Goal: Check status: Check status

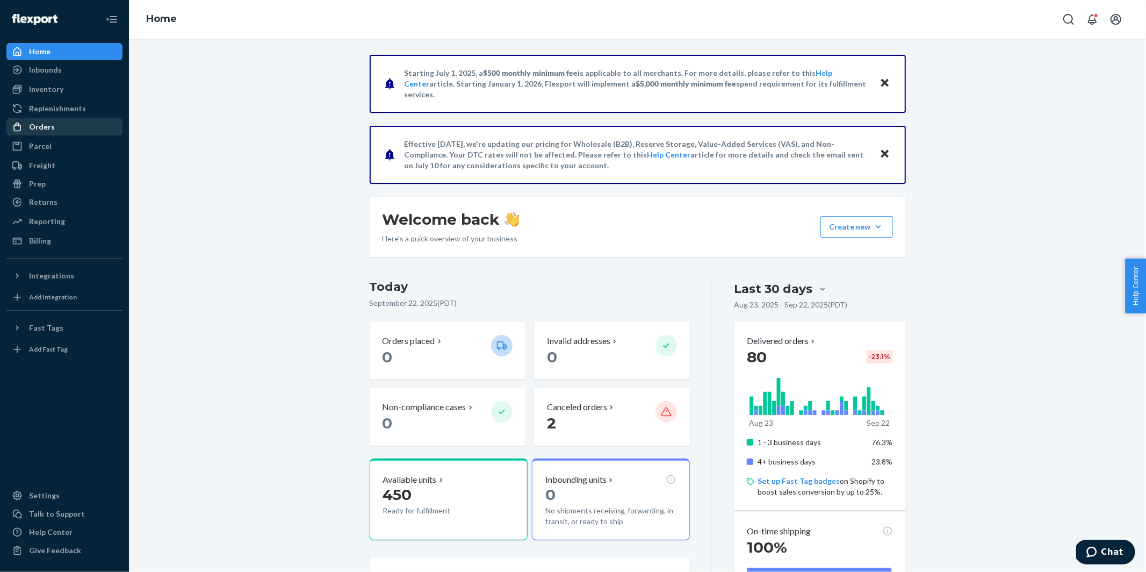
click at [50, 128] on div "Orders" at bounding box center [42, 126] width 26 height 11
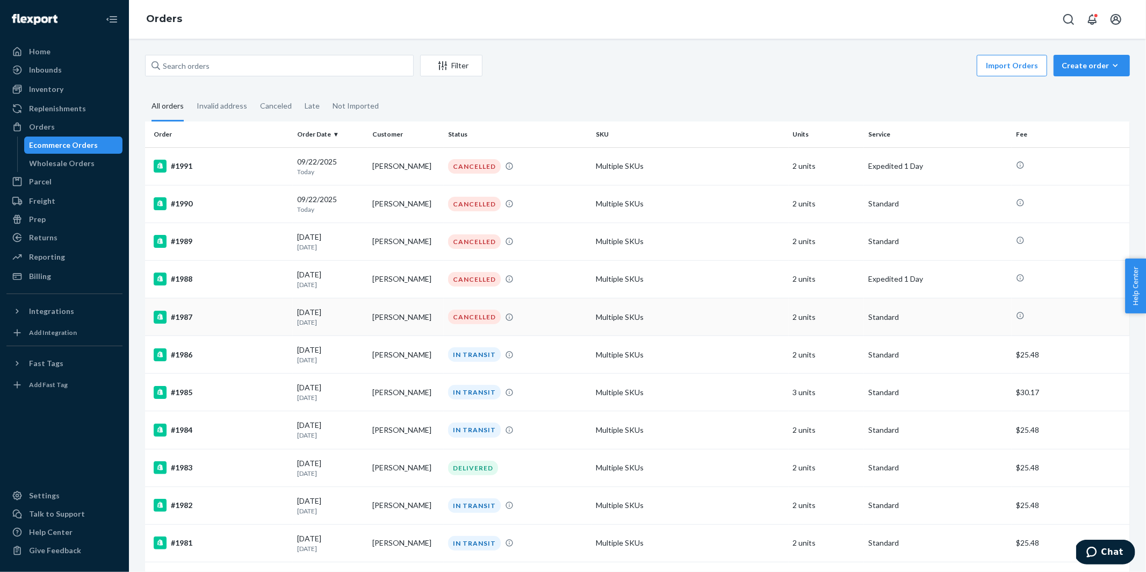
click at [249, 312] on div "#1987" at bounding box center [221, 317] width 135 height 13
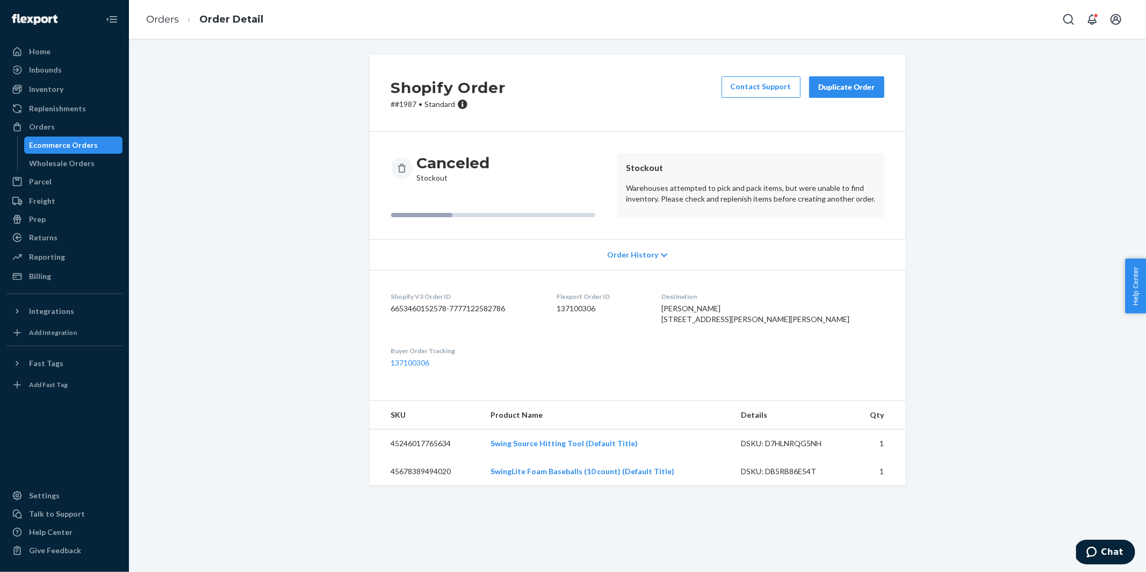
click at [295, 355] on div "Shopify Order # #1987 • Standard Contact Support Duplicate Order Canceled Stock…" at bounding box center [637, 276] width 1001 height 443
click at [53, 82] on div "Inventory" at bounding box center [65, 89] width 114 height 15
